Goal: Task Accomplishment & Management: Complete application form

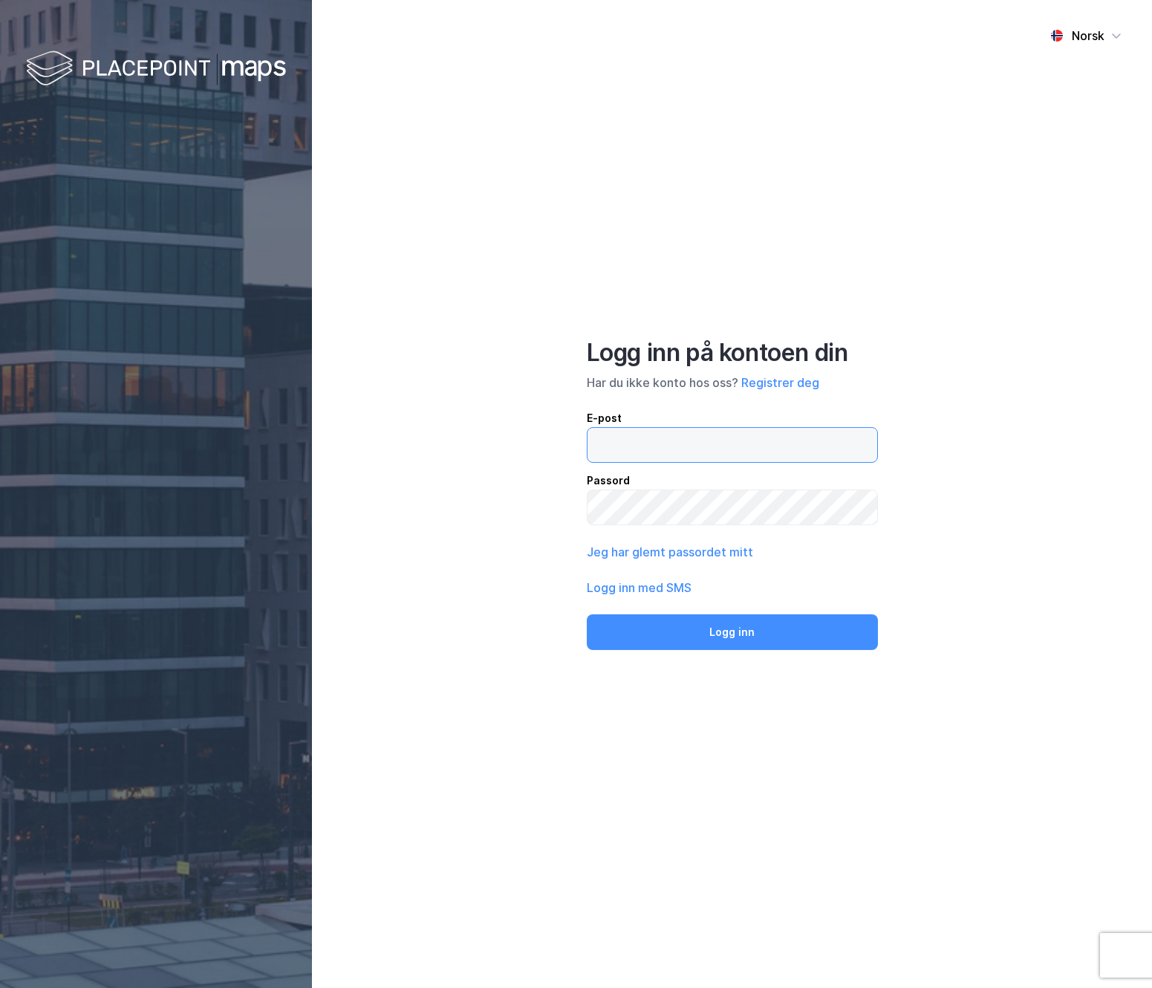
click at [641, 459] on input "email" at bounding box center [733, 445] width 290 height 34
click at [783, 384] on button "Registrer deg" at bounding box center [780, 383] width 78 height 18
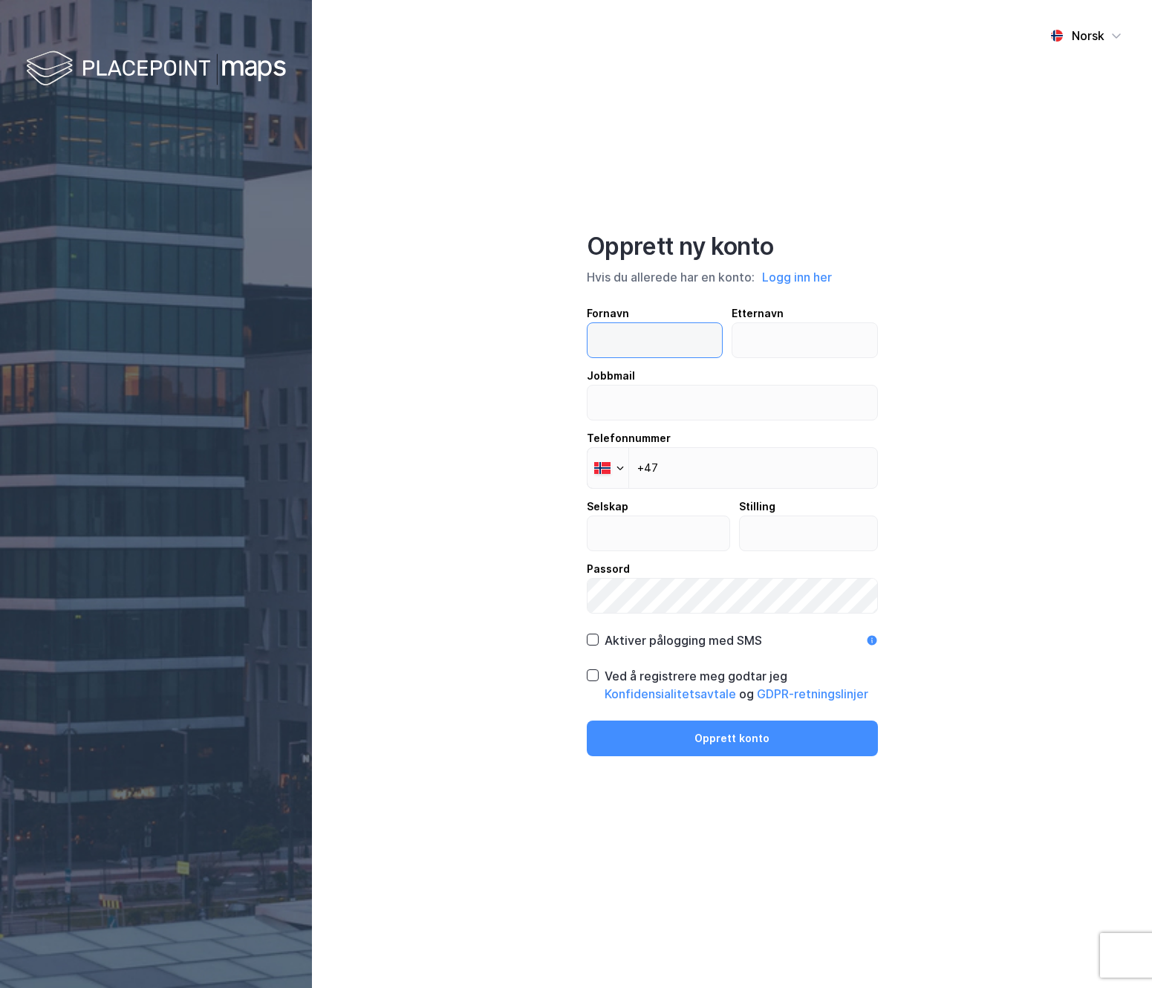
click at [637, 344] on input "text" at bounding box center [655, 340] width 135 height 34
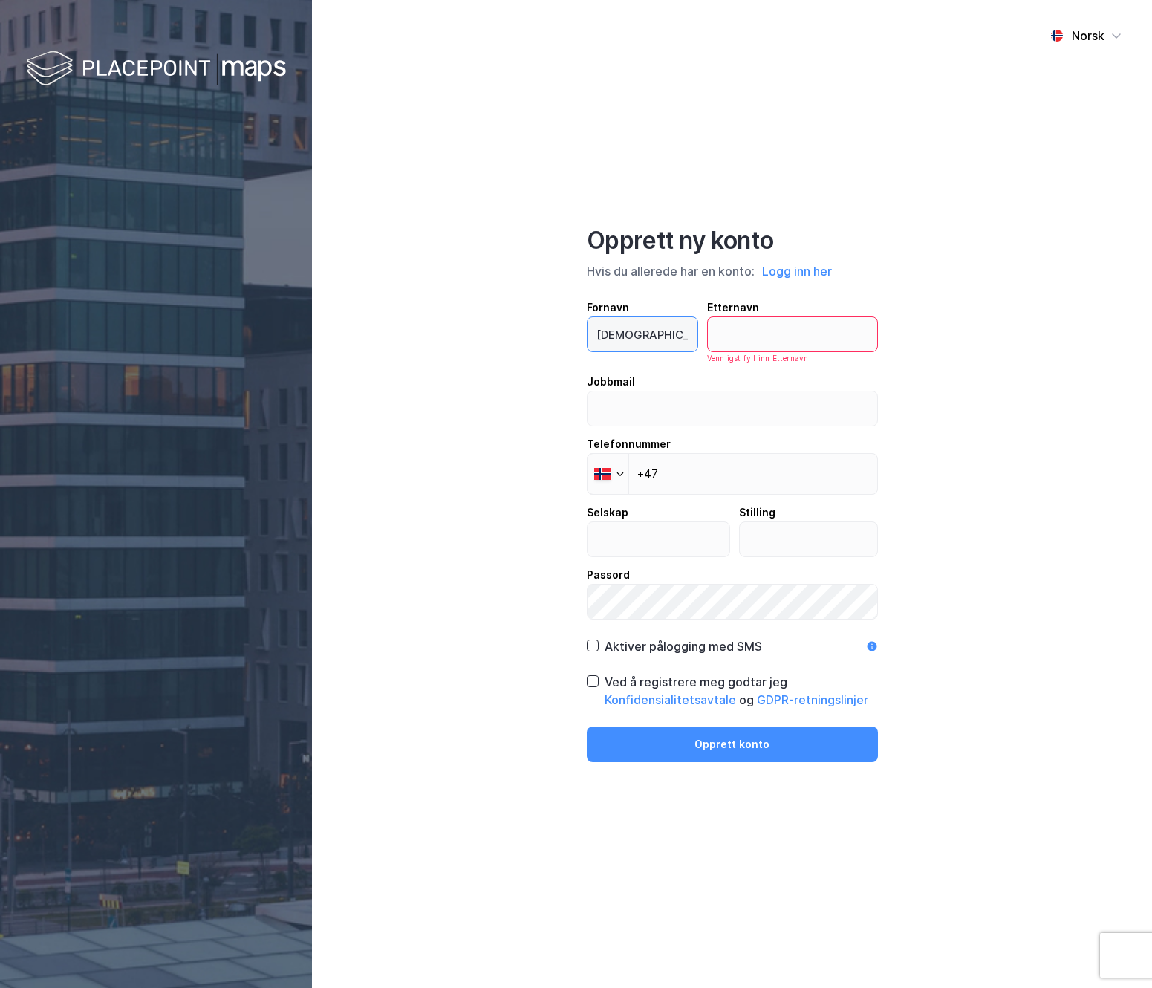
type input "[DEMOGRAPHIC_DATA]"
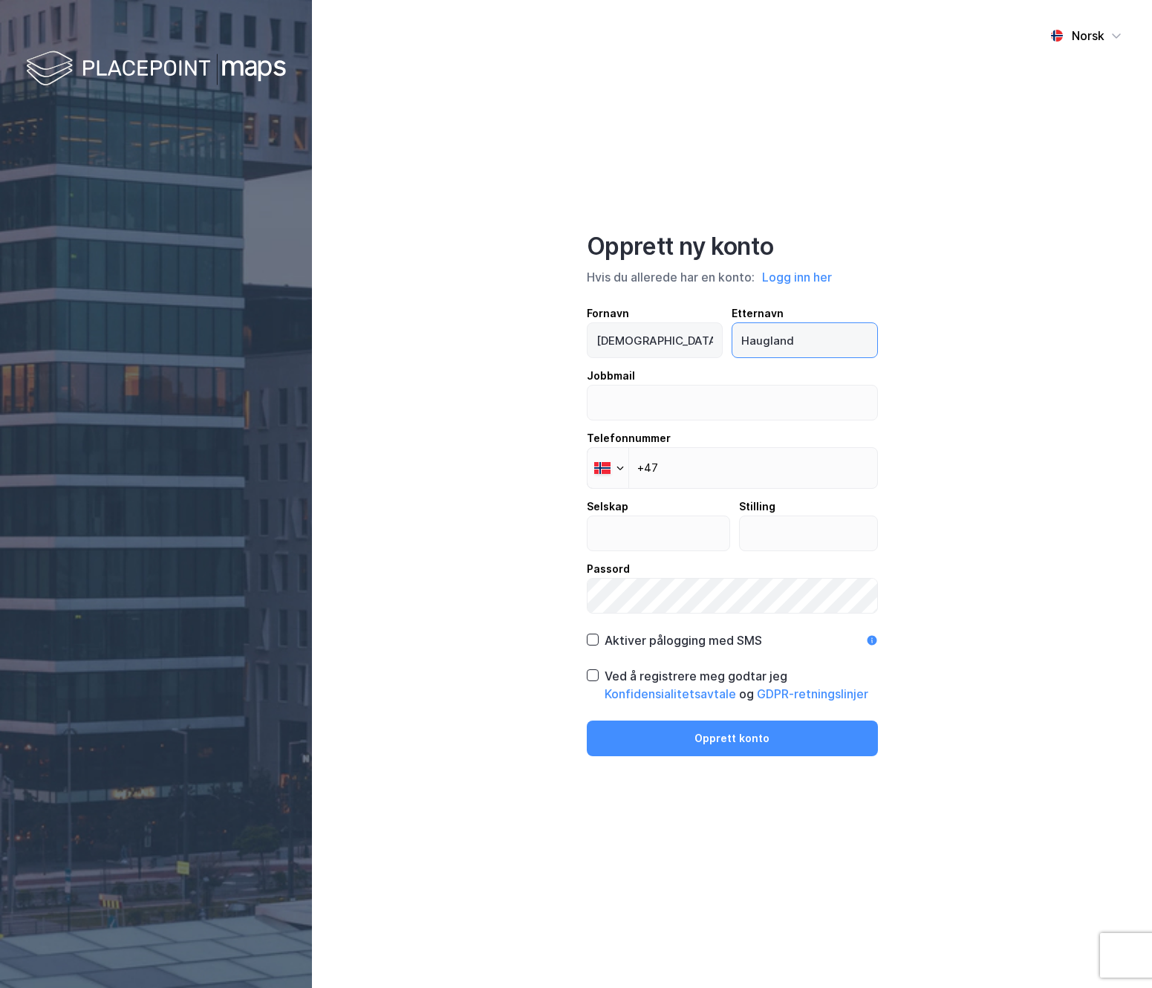
type input "Haugland"
type input "[EMAIL_ADDRESS][DOMAIN_NAME]"
type input "[PHONE_NUMBER]"
click at [706, 539] on input "text" at bounding box center [659, 533] width 143 height 34
type input "FEP"
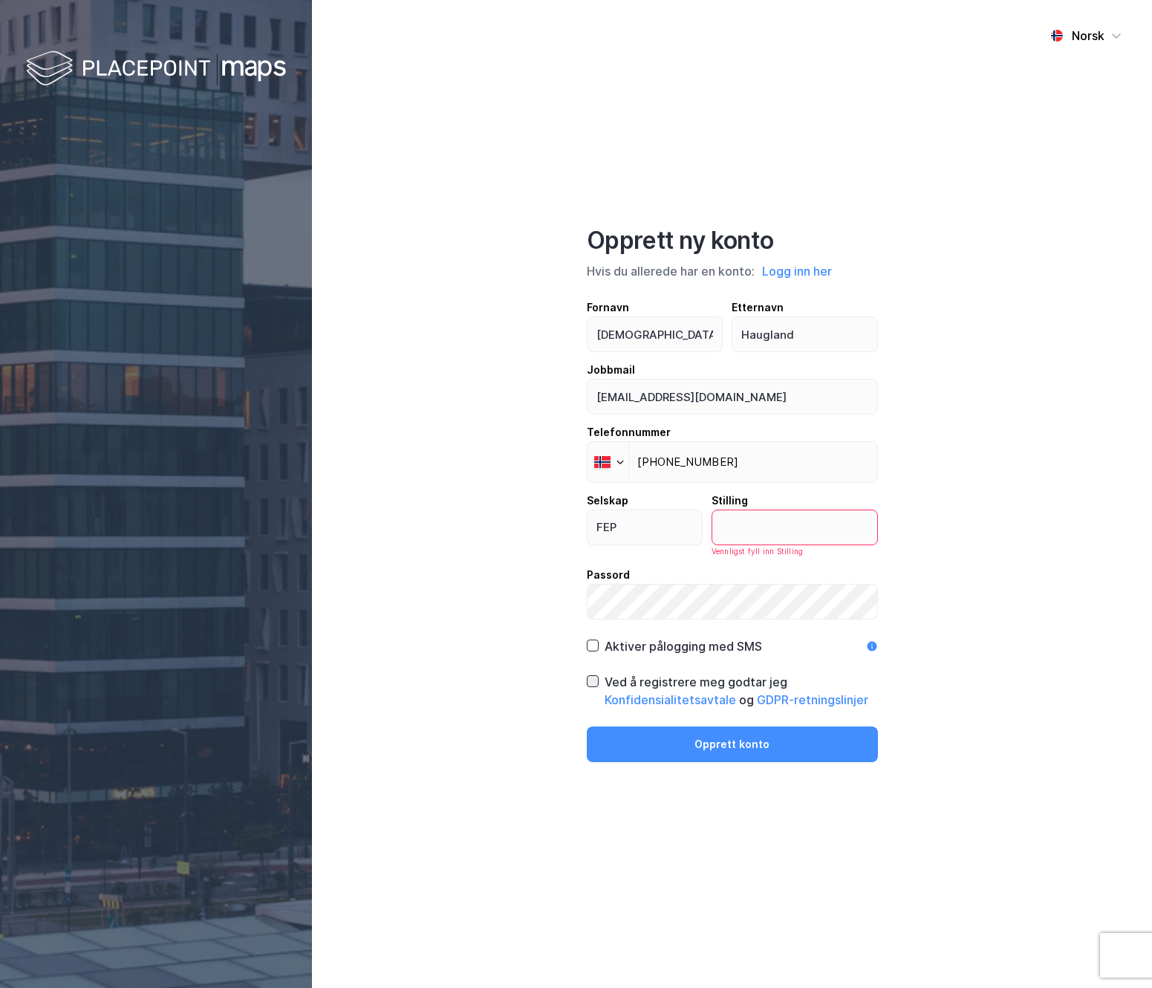
click at [591, 686] on div at bounding box center [593, 681] width 12 height 12
click at [692, 755] on button "Opprett konto" at bounding box center [732, 745] width 291 height 36
click at [764, 530] on input "text" at bounding box center [794, 527] width 165 height 34
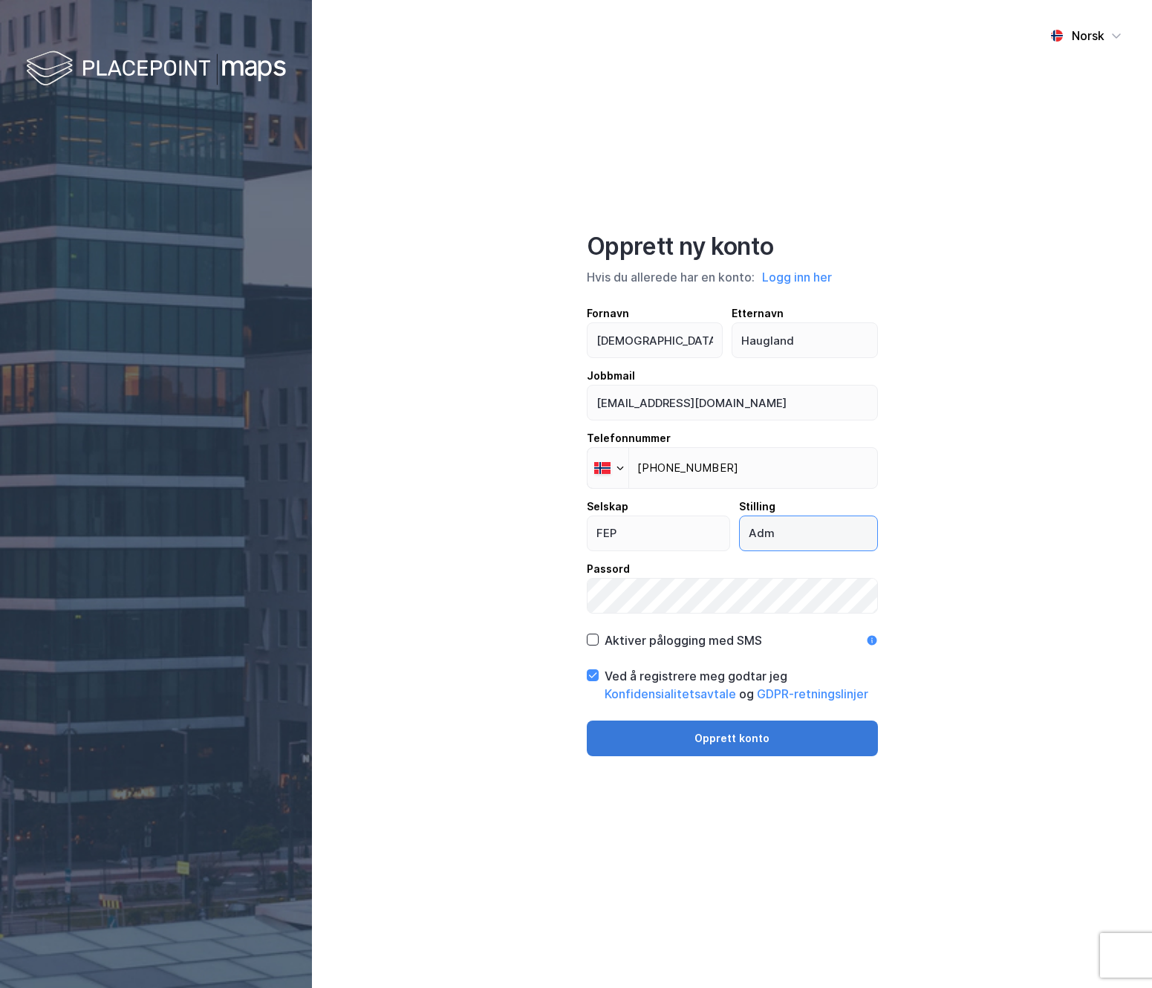
type input "Adm"
click at [735, 739] on button "Opprett konto" at bounding box center [732, 739] width 291 height 36
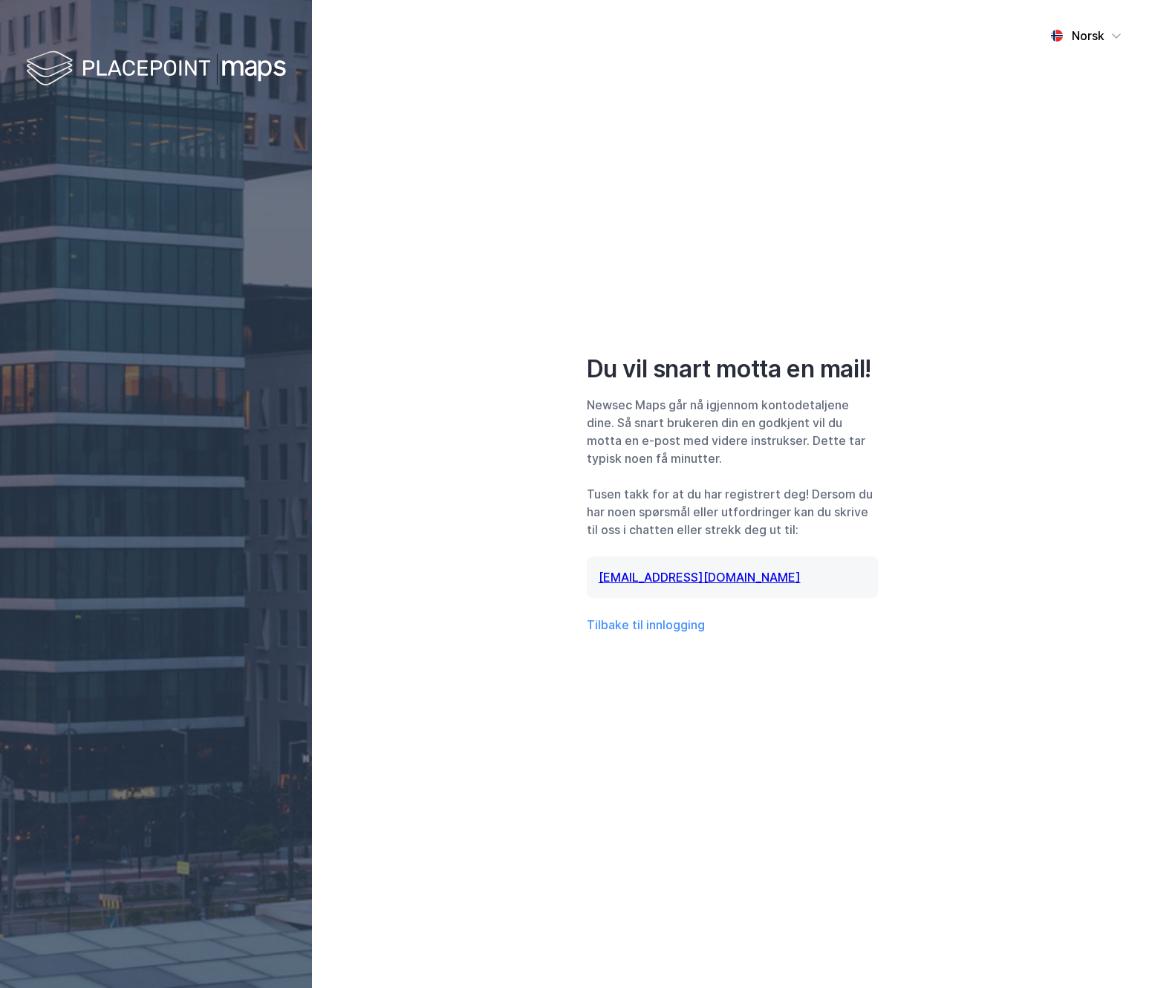
click at [422, 484] on div "Norsk Du vil snart motta en mail! Newsec Maps går nå igjennom kontodetaljene di…" at bounding box center [732, 494] width 840 height 988
click at [649, 628] on button "Tilbake til innlogging" at bounding box center [646, 625] width 118 height 18
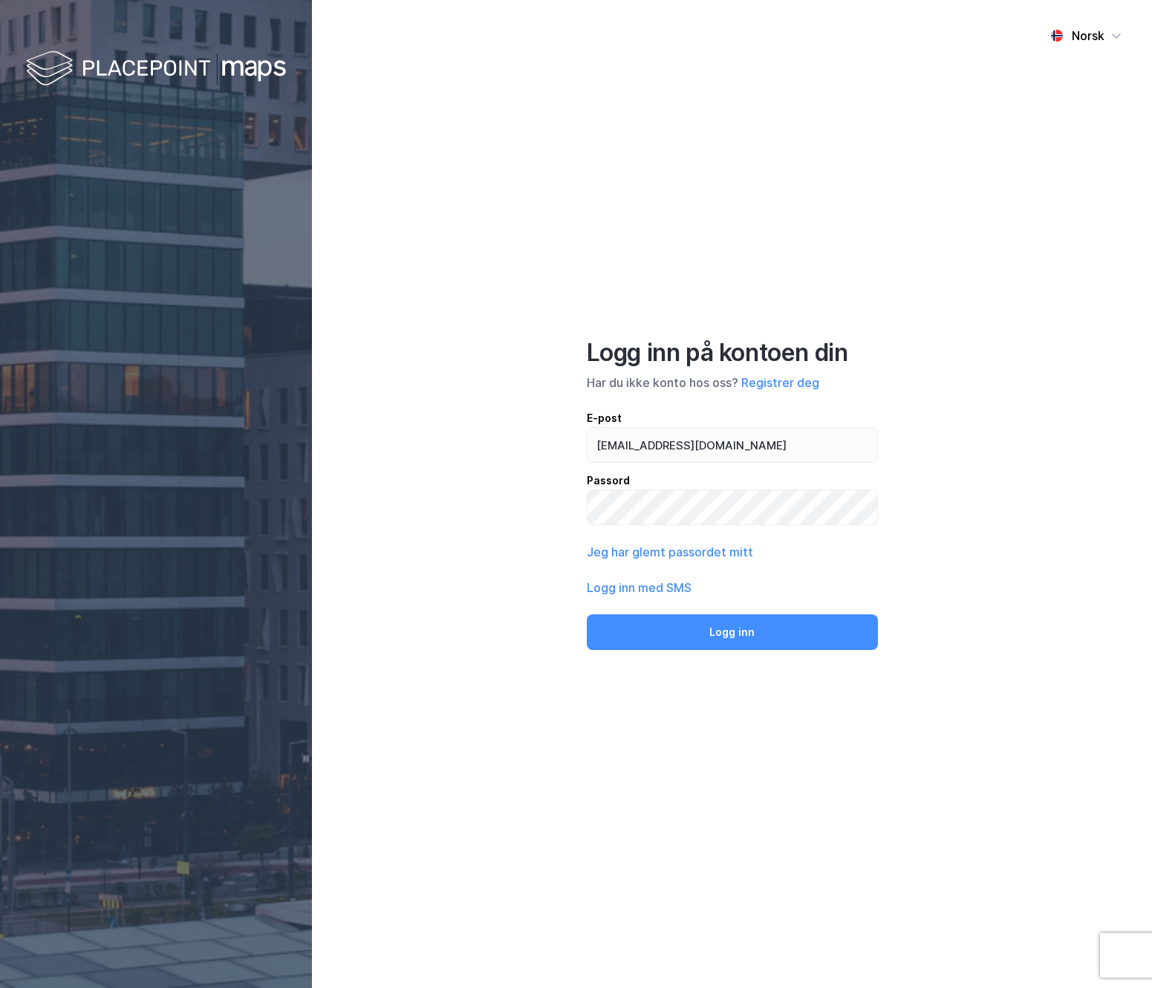
click at [374, 328] on div "Norsk Logg inn på kontoen din Har du ikke konto hos oss? Registrer deg E-post […" at bounding box center [732, 494] width 840 height 988
click at [587, 614] on button "Logg inn" at bounding box center [732, 632] width 291 height 36
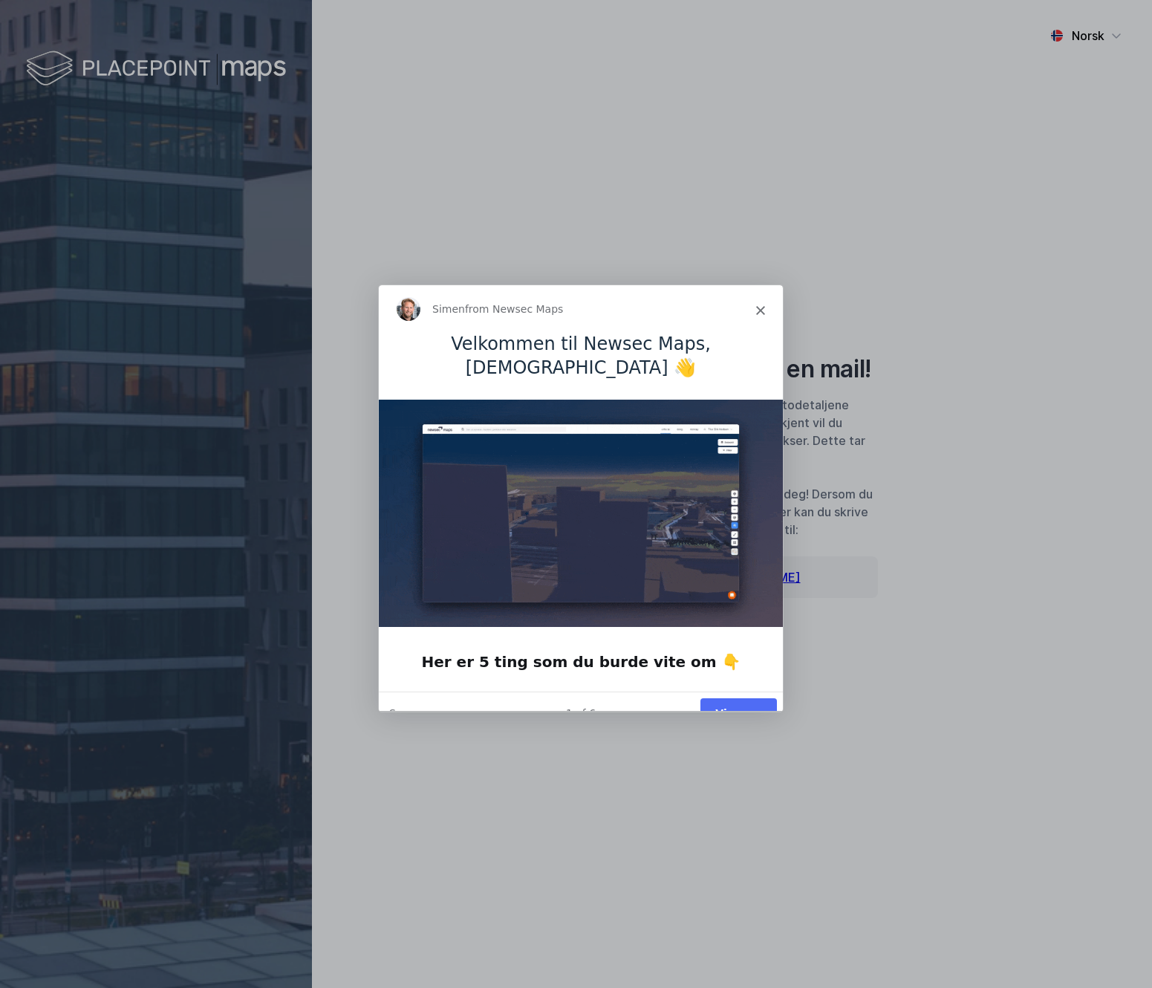
click at [752, 698] on button "Vis meg" at bounding box center [737, 713] width 77 height 30
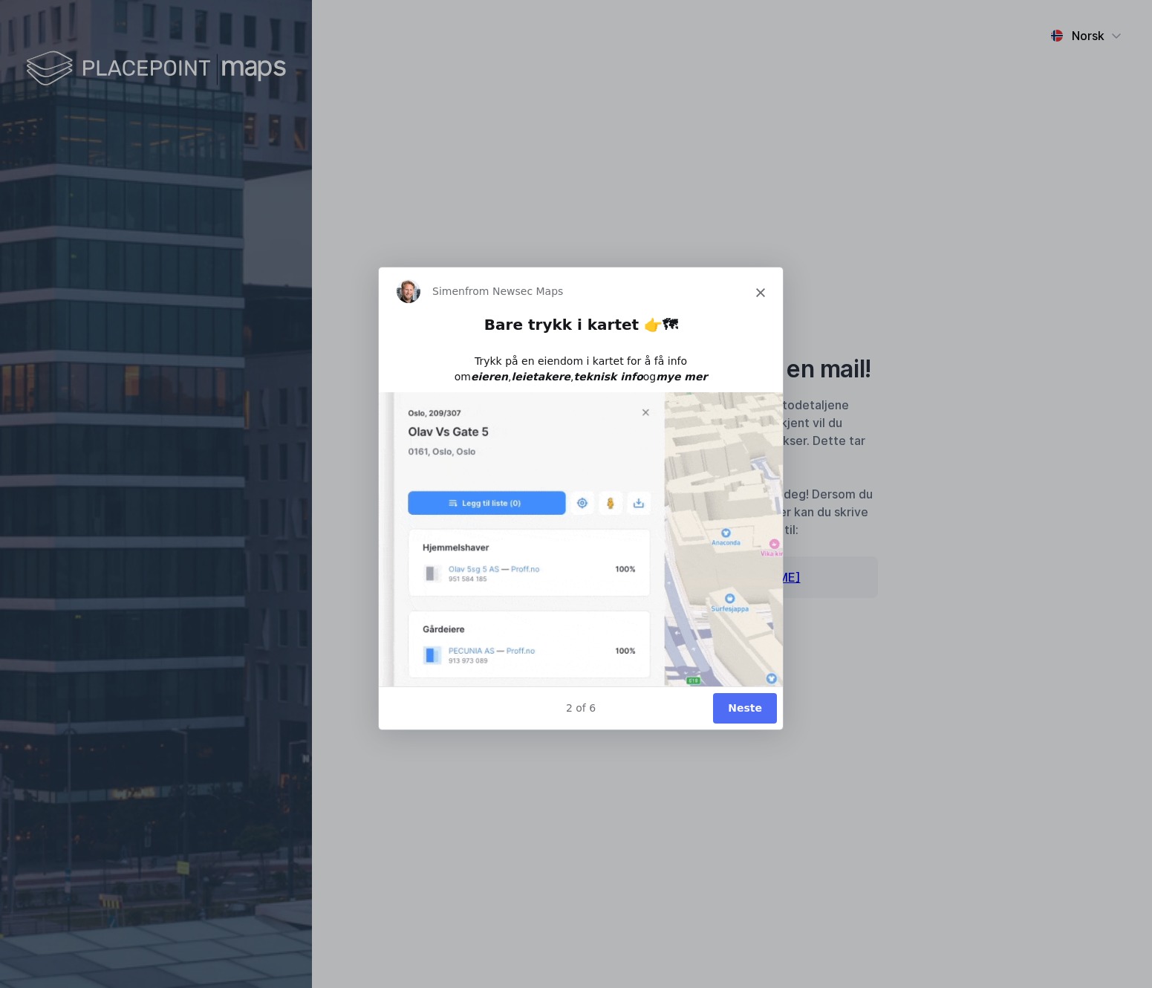
click at [742, 707] on button "Neste" at bounding box center [744, 707] width 64 height 30
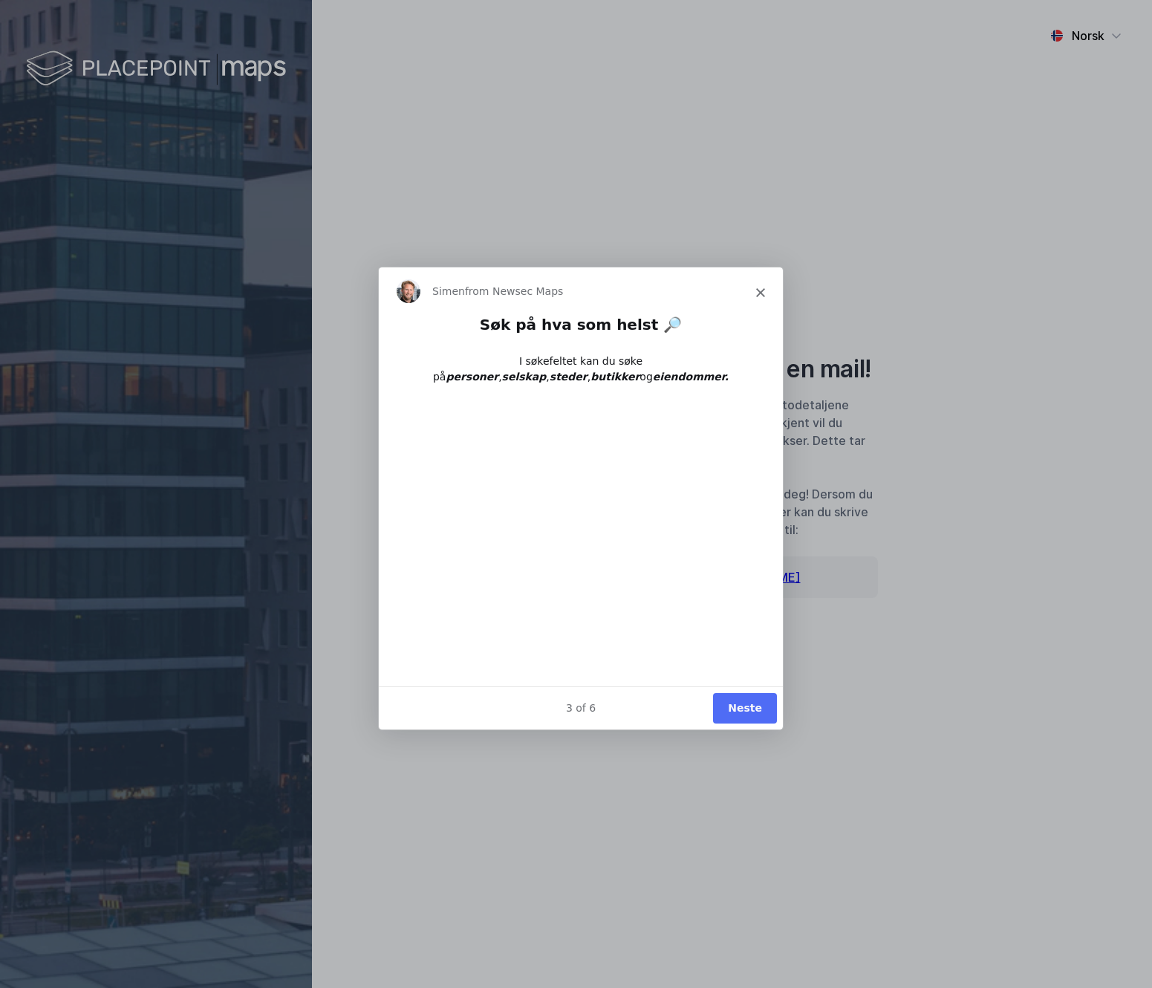
click at [742, 706] on button "Neste" at bounding box center [744, 707] width 64 height 30
click at [742, 705] on button "Neste" at bounding box center [744, 707] width 64 height 30
click at [742, 706] on button "Done" at bounding box center [745, 707] width 60 height 30
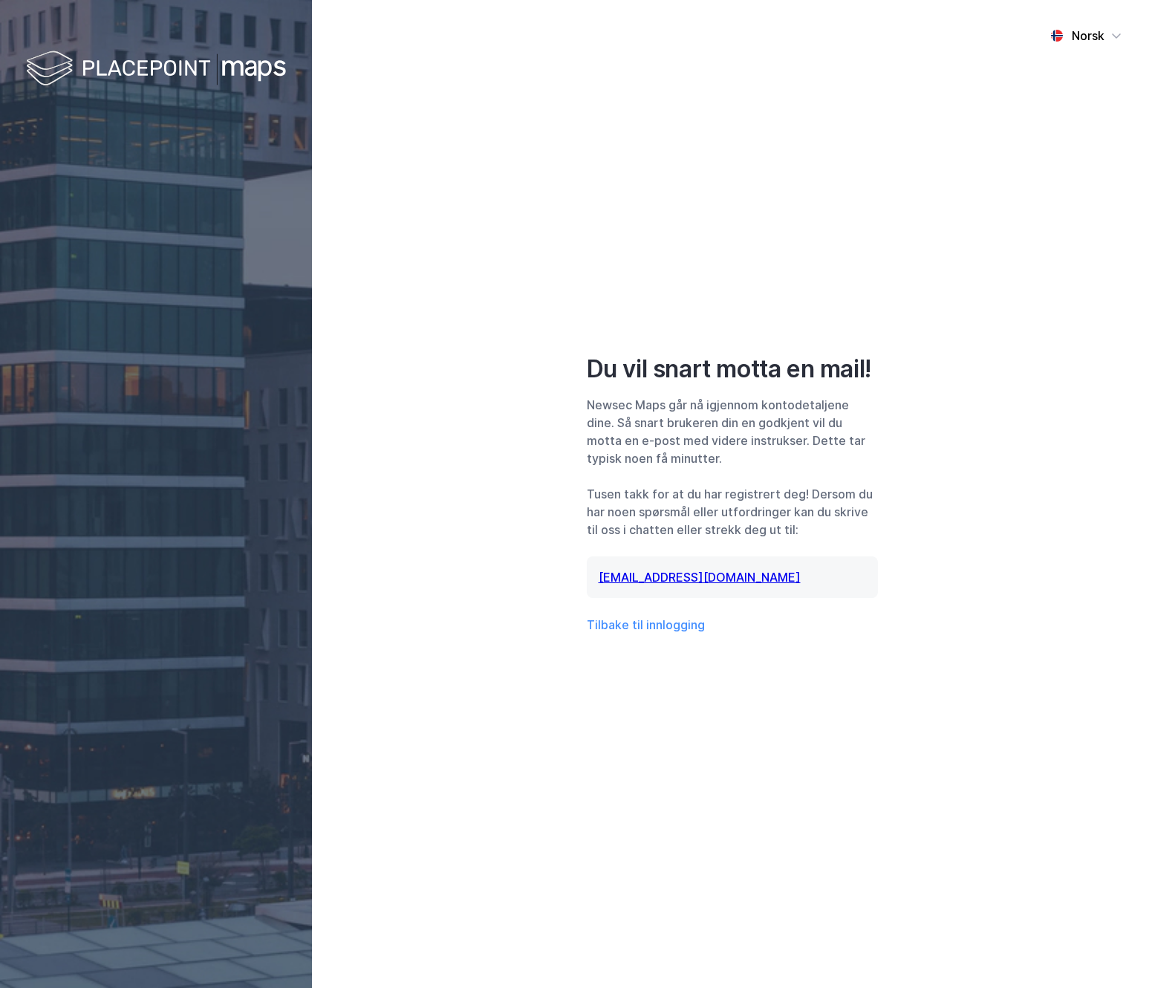
click at [448, 400] on div "Norsk Du vil snart motta en mail! Newsec Maps går nå igjennom kontodetaljene di…" at bounding box center [732, 494] width 840 height 988
